Goal: Find specific page/section

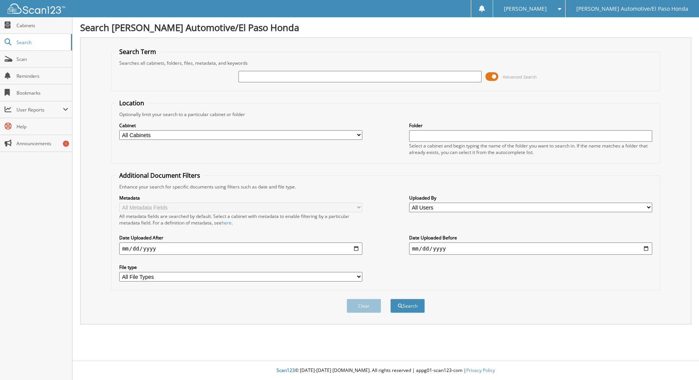
click at [335, 77] on input "text" at bounding box center [361, 77] width 244 height 12
type input "52220a"
click at [390, 299] on button "Search" at bounding box center [407, 306] width 35 height 14
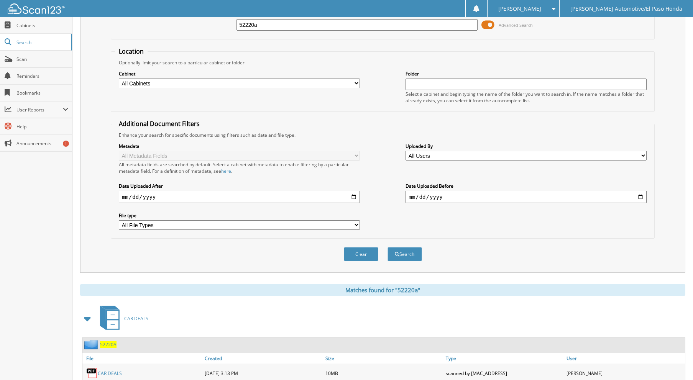
scroll to position [91, 0]
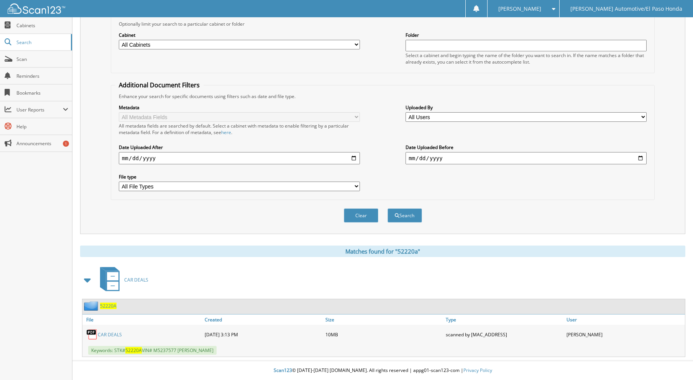
click at [102, 304] on span "52220A" at bounding box center [108, 306] width 16 height 7
